Goal: Task Accomplishment & Management: Complete application form

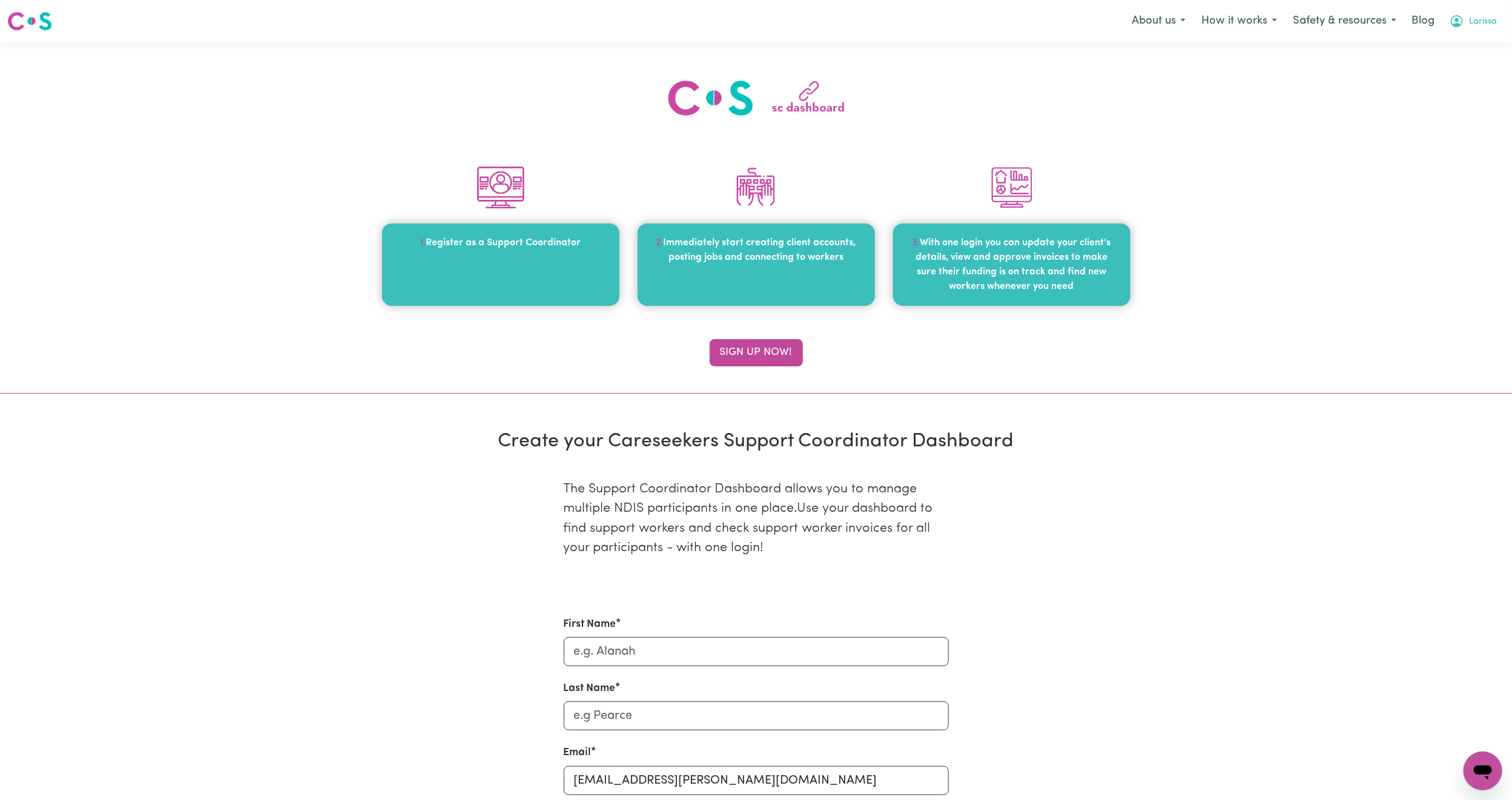
click at [1488, 24] on span "Larissa" at bounding box center [1482, 22] width 28 height 14
click at [1469, 48] on link "My SC Dashboard" at bounding box center [1456, 47] width 96 height 23
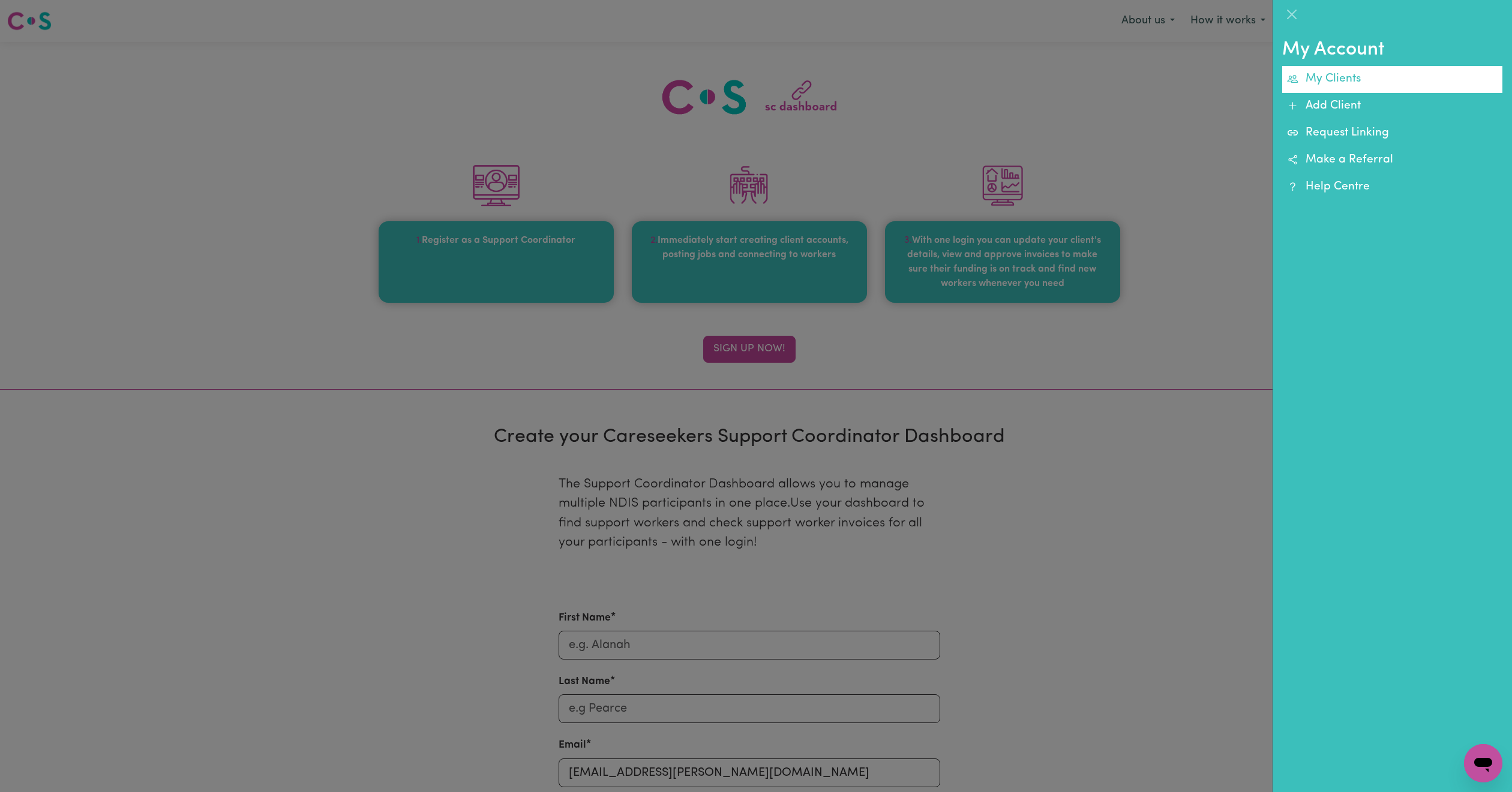
click at [1334, 85] on link "My Clients" at bounding box center [1392, 80] width 220 height 27
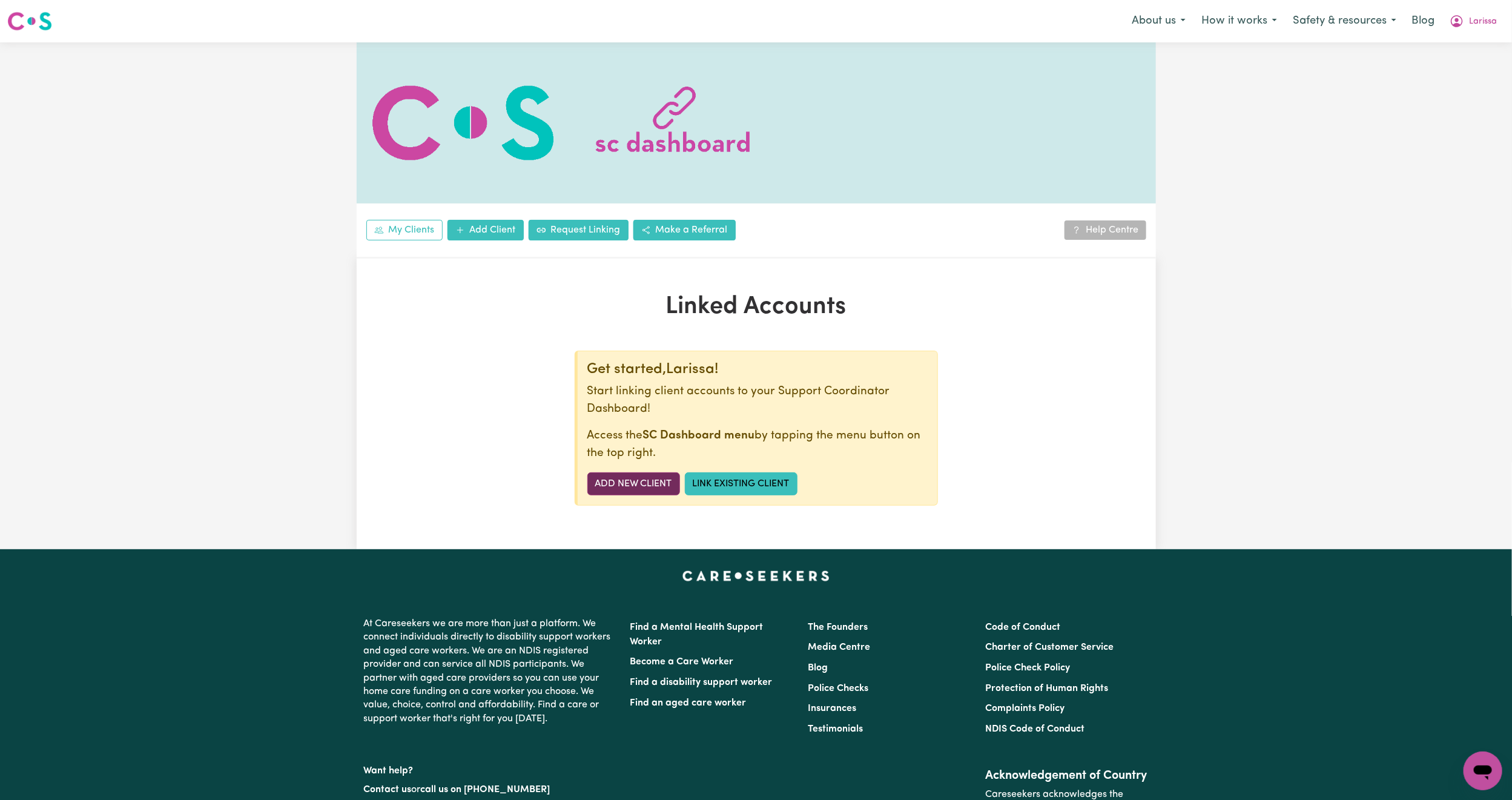
click at [604, 488] on link "Add New Client" at bounding box center [633, 484] width 93 height 23
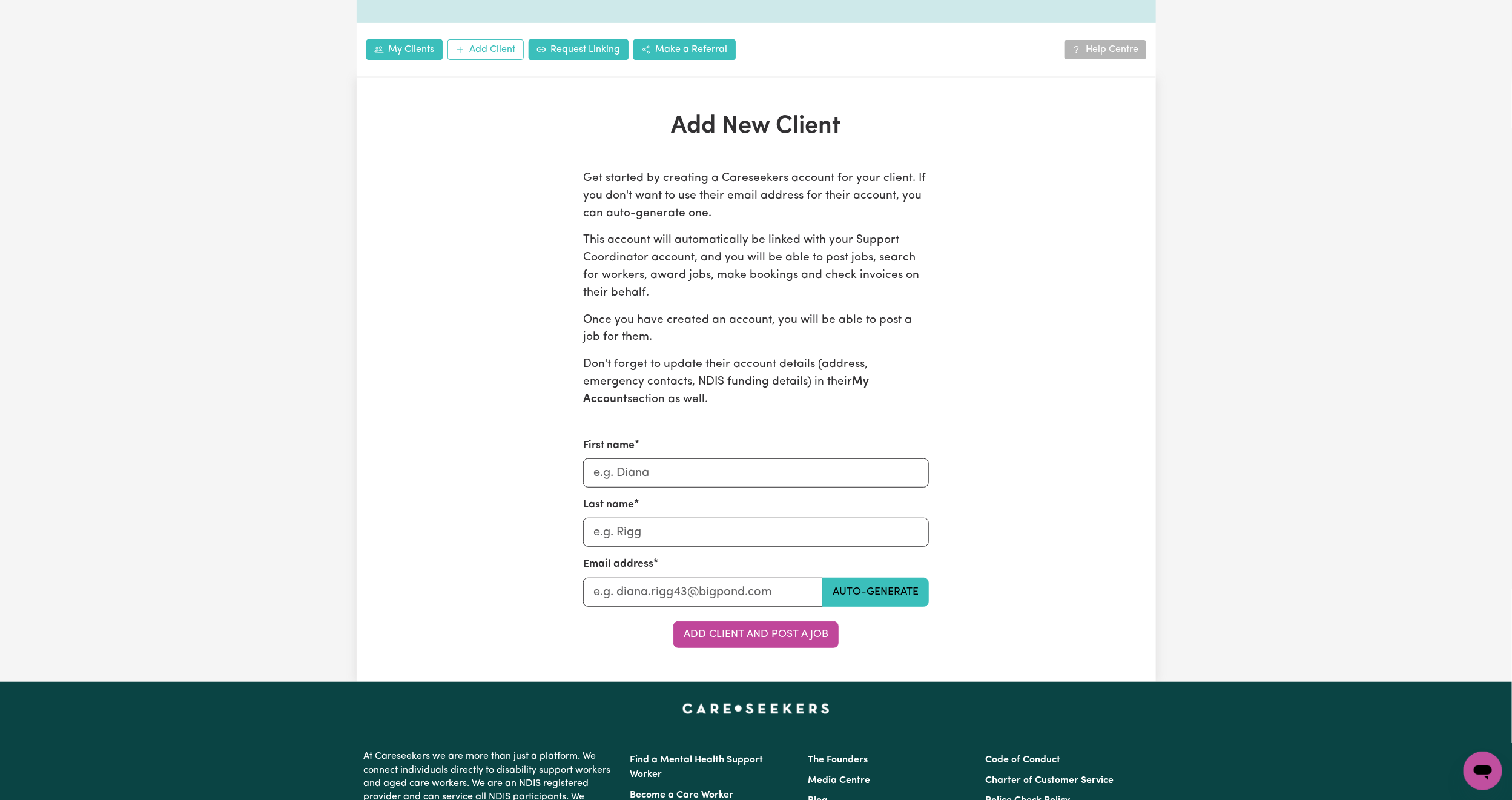
scroll to position [181, 0]
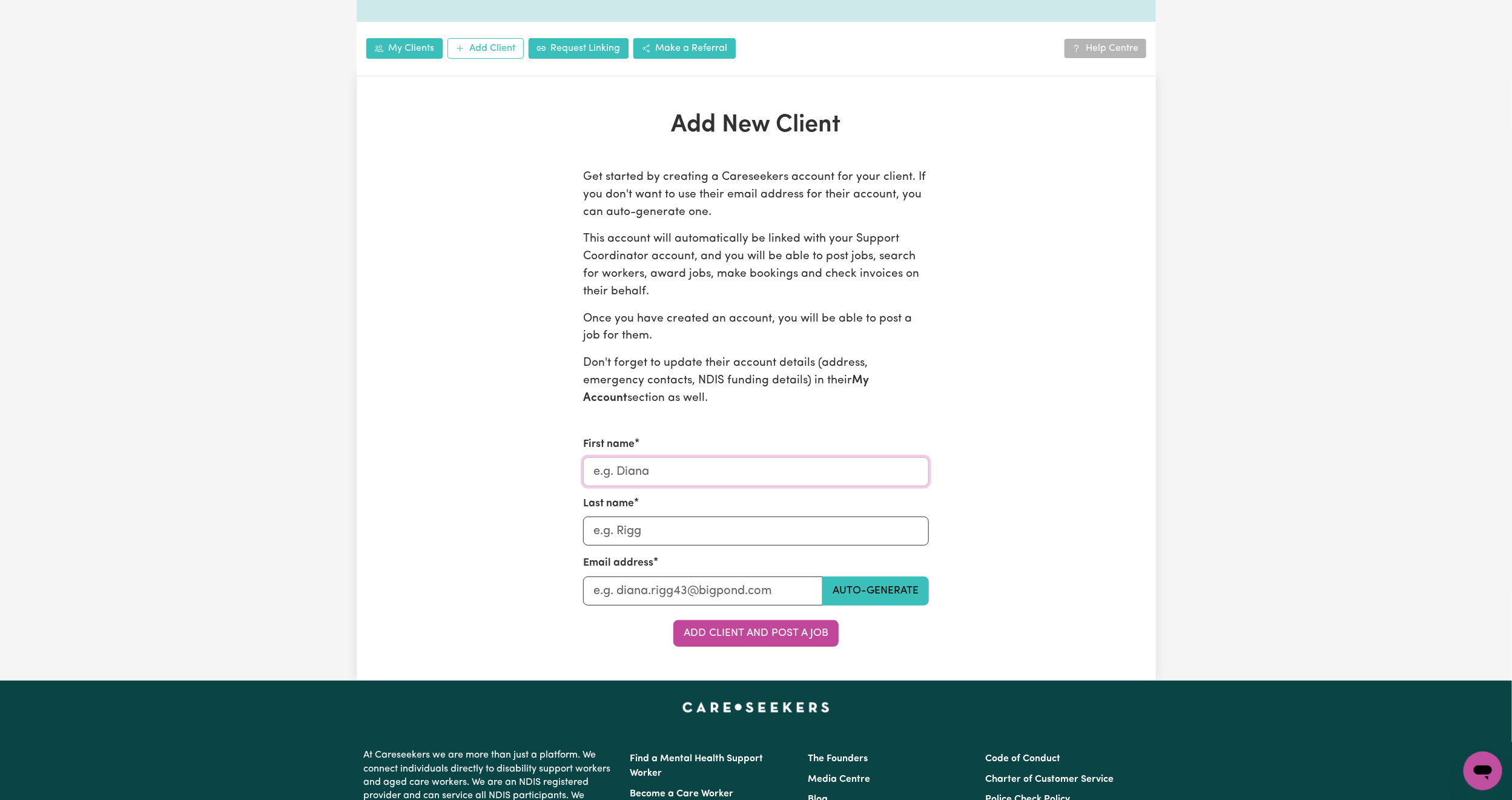
click at [633, 461] on input "First name" at bounding box center [755, 472] width 346 height 29
type input "Larissa"
click at [650, 522] on input "Last name" at bounding box center [755, 531] width 346 height 29
type input "Kam"
click at [887, 587] on button "Auto-generate" at bounding box center [875, 591] width 106 height 29
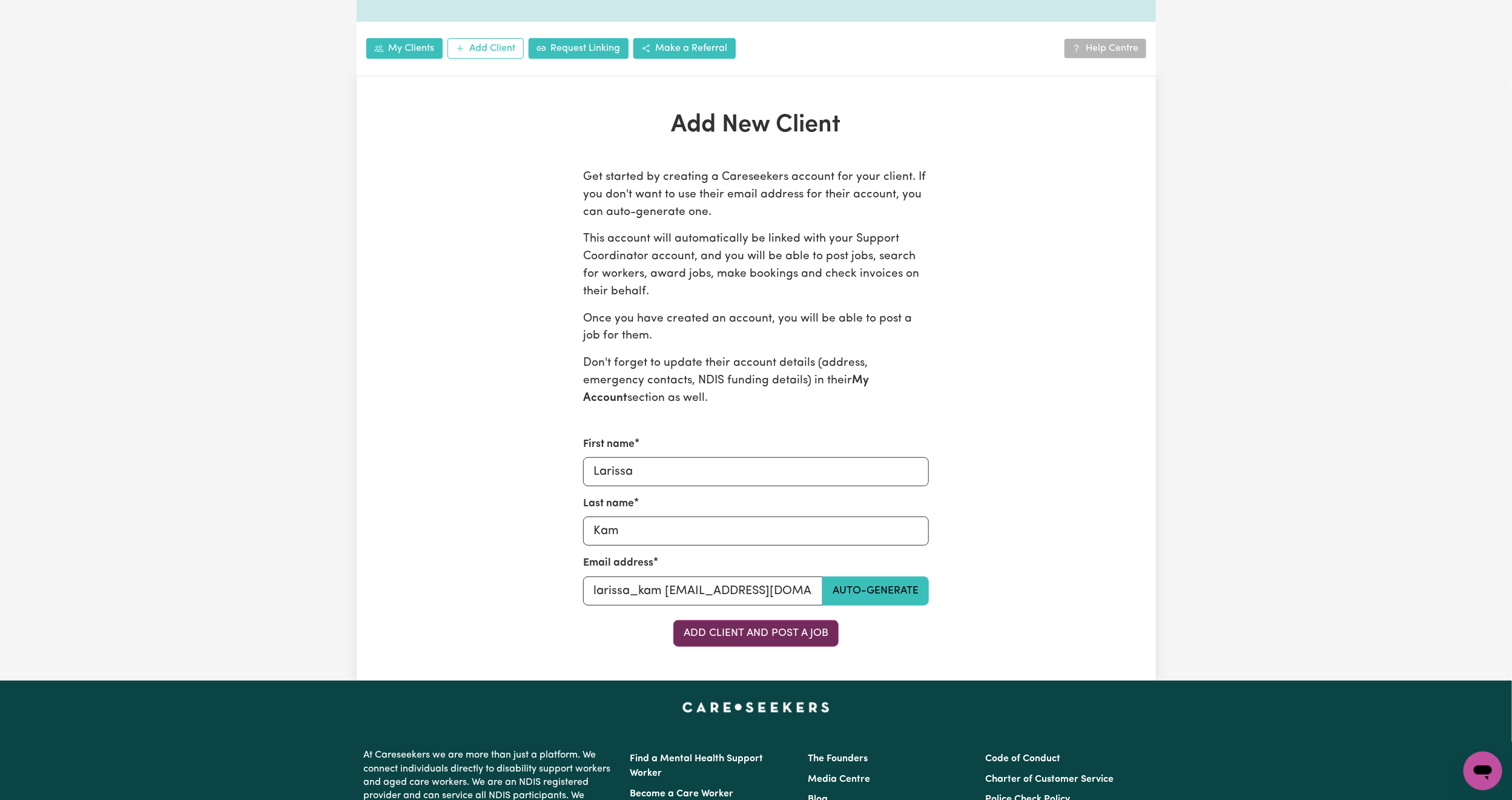
click at [717, 634] on button "Add Client and Post a Job" at bounding box center [755, 633] width 165 height 27
drag, startPoint x: 712, startPoint y: 593, endPoint x: 834, endPoint y: 598, distance: 122.1
click at [834, 598] on div "larissa_kam [EMAIL_ADDRESS][DOMAIN_NAME] Auto-generate" at bounding box center [755, 591] width 346 height 29
click at [717, 598] on input "larissa_kam [EMAIL_ADDRESS][DOMAIN_NAME]" at bounding box center [702, 591] width 239 height 29
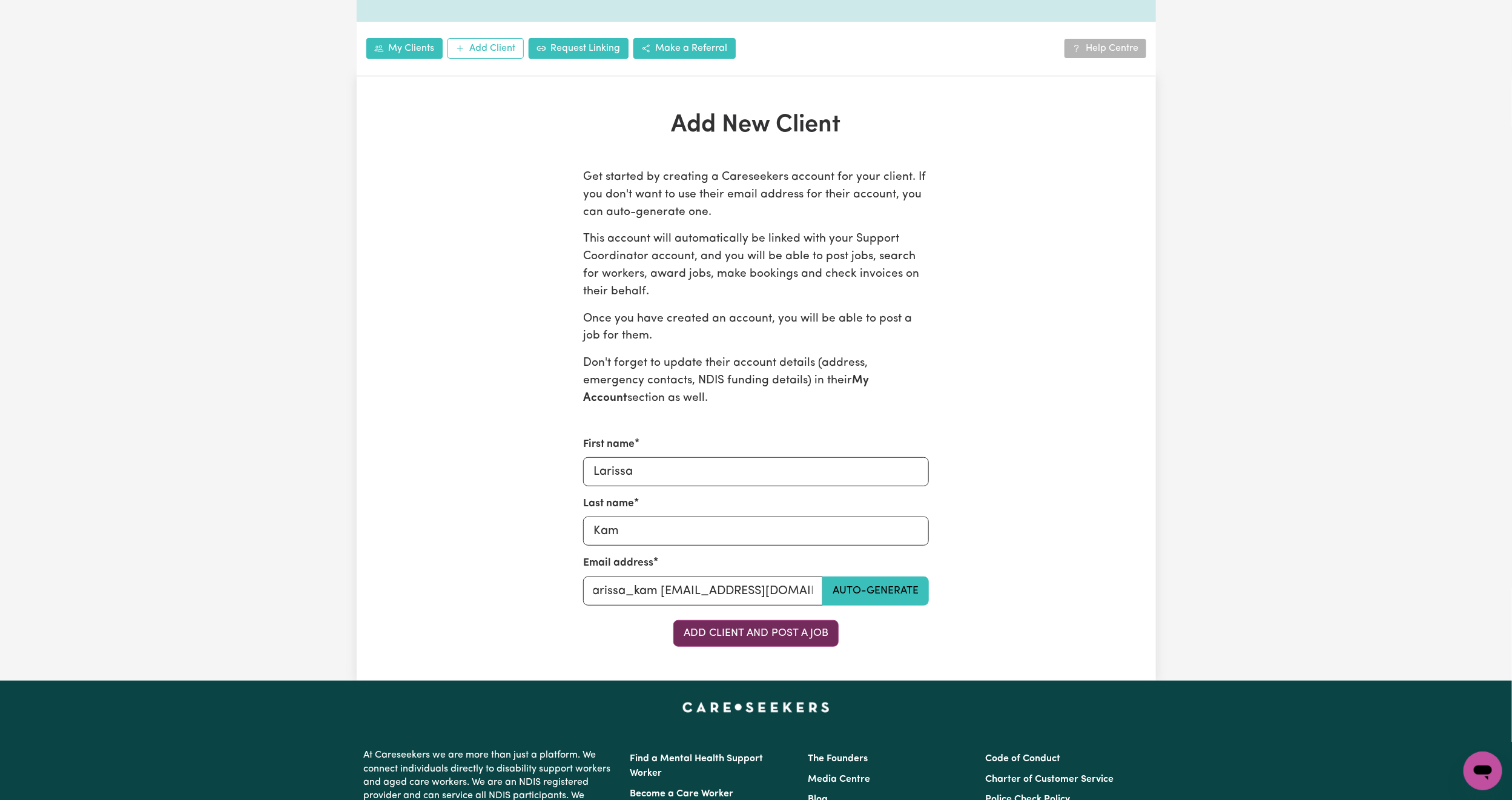
scroll to position [0, 0]
click at [754, 627] on button "Add Client and Post a Job" at bounding box center [755, 633] width 165 height 27
click at [654, 589] on input "larissa_kam [EMAIL_ADDRESS][DOMAIN_NAME]" at bounding box center [702, 591] width 239 height 29
drag, startPoint x: 692, startPoint y: 593, endPoint x: 629, endPoint y: 600, distance: 63.4
click at [629, 600] on input "larissa_kam [EMAIL_ADDRESS][DOMAIN_NAME]" at bounding box center [702, 591] width 239 height 29
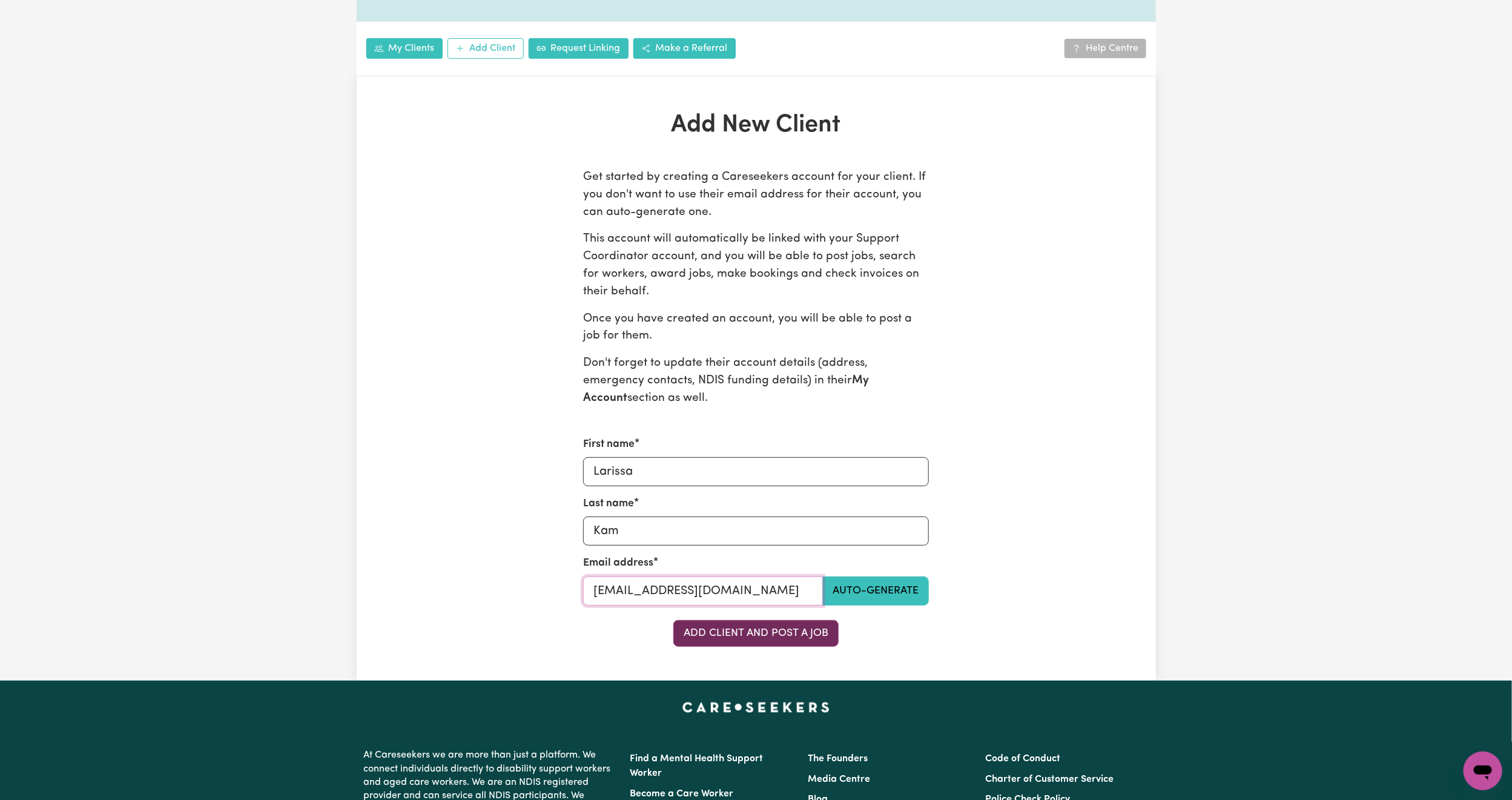
type input "[EMAIL_ADDRESS][DOMAIN_NAME]"
click at [800, 631] on button "Add Client and Post a Job" at bounding box center [755, 633] width 165 height 27
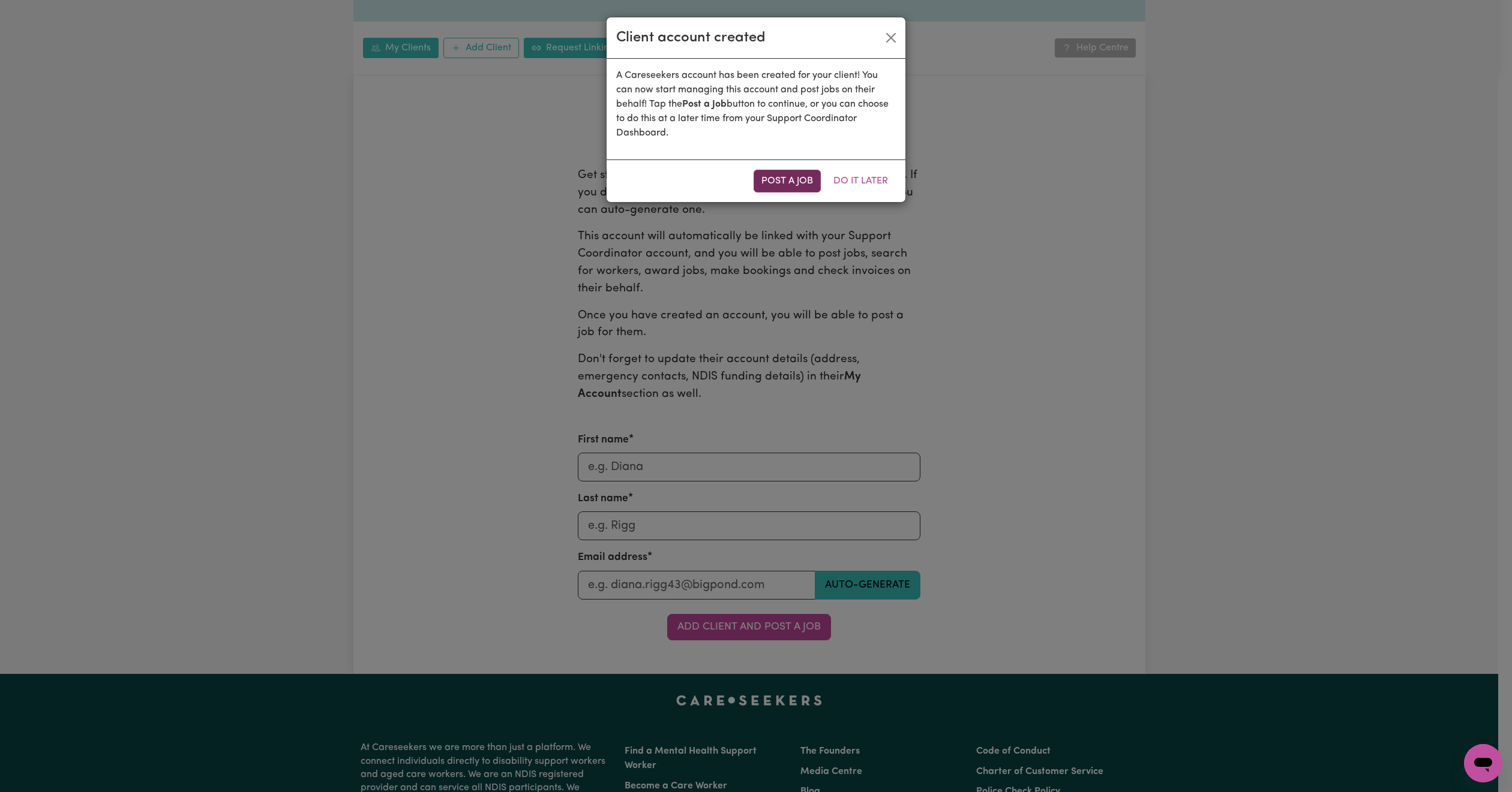
click at [774, 184] on button "Post a Job" at bounding box center [787, 181] width 67 height 23
